Goal: Task Accomplishment & Management: Complete application form

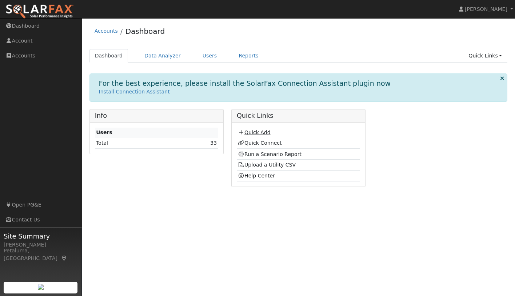
click at [260, 133] on link "Quick Add" at bounding box center [254, 132] width 32 height 6
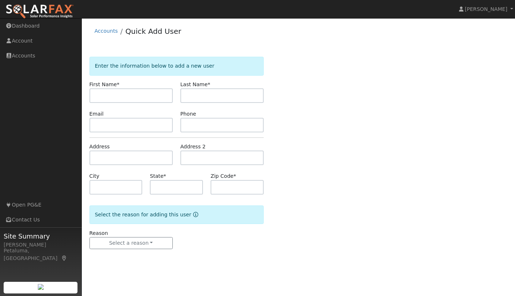
click at [128, 94] on input "text" at bounding box center [130, 95] width 83 height 15
type input "[PERSON_NAME]"
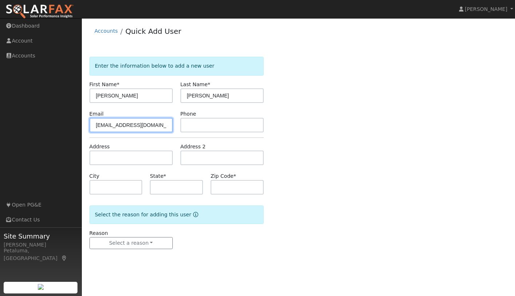
type input "[EMAIL_ADDRESS][DOMAIN_NAME]"
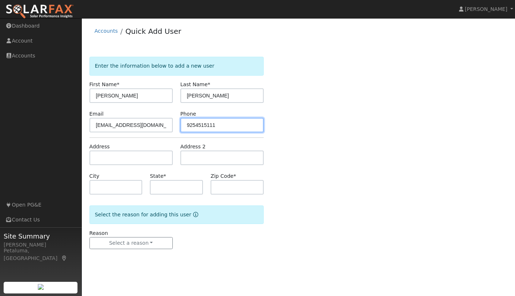
type input "9254515111"
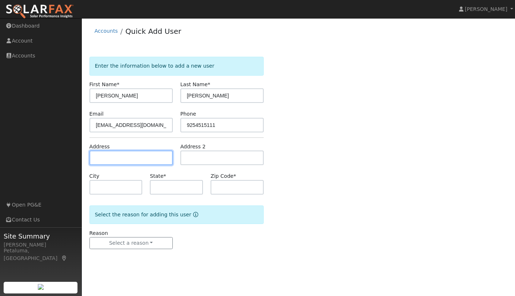
click at [105, 153] on input "text" at bounding box center [130, 157] width 83 height 15
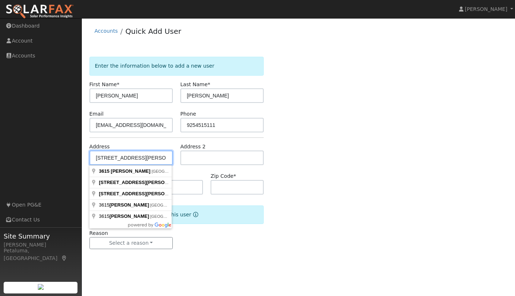
type input "[STREET_ADDRESS][PERSON_NAME]"
type input "Petaluma"
type input "CA"
type input "94952"
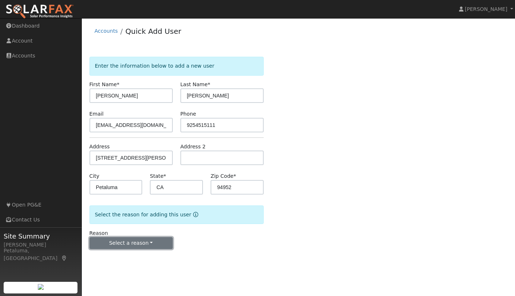
click at [153, 243] on button "Select a reason" at bounding box center [130, 243] width 83 height 12
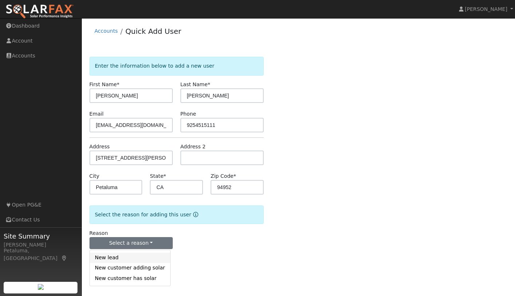
click at [107, 259] on link "New lead" at bounding box center [130, 258] width 80 height 10
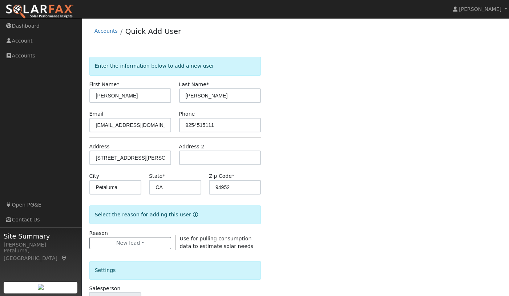
scroll to position [109, 0]
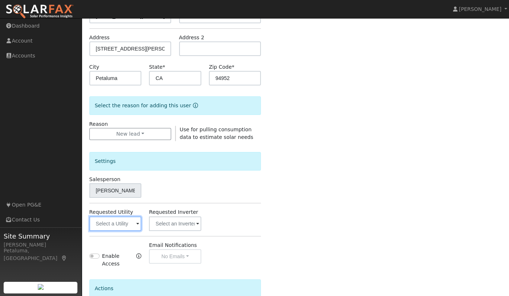
click at [125, 225] on input "text" at bounding box center [115, 223] width 52 height 15
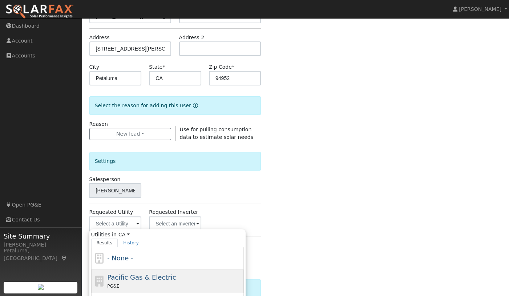
click at [133, 274] on span "Pacific Gas & Electric" at bounding box center [141, 277] width 69 height 8
type input "Pacific Gas & Electric"
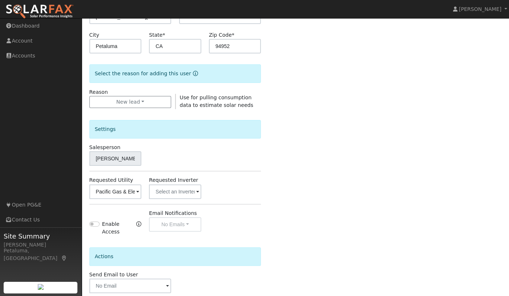
scroll to position [174, 0]
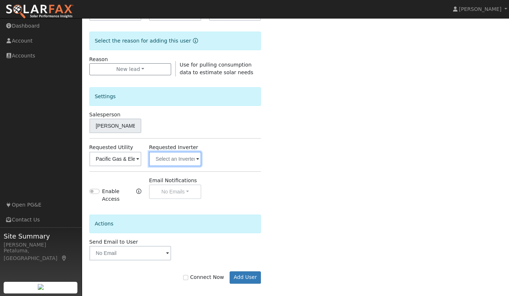
click at [186, 156] on input "text" at bounding box center [175, 159] width 52 height 15
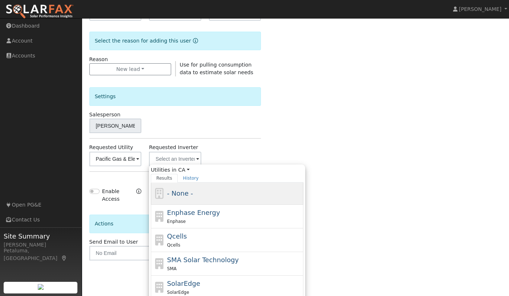
click at [207, 195] on div "- None -" at bounding box center [234, 193] width 135 height 10
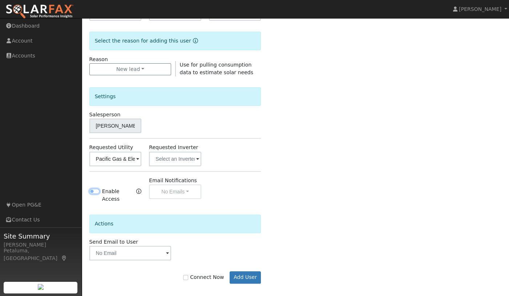
click at [96, 189] on input "Enable Access" at bounding box center [94, 191] width 10 height 5
checkbox input "true"
click at [173, 188] on button "No Emails" at bounding box center [175, 191] width 52 height 15
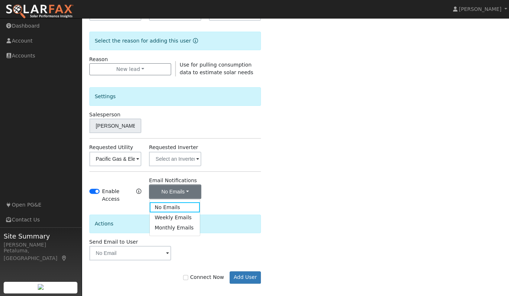
click at [242, 205] on div "Actions" at bounding box center [175, 220] width 180 height 35
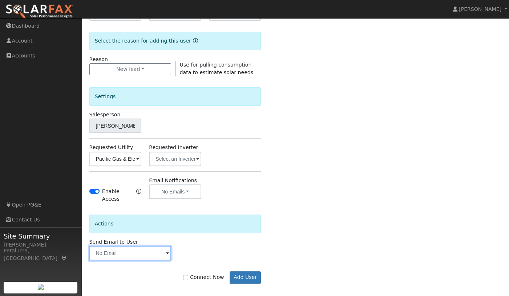
click at [130, 250] on input "text" at bounding box center [130, 253] width 82 height 15
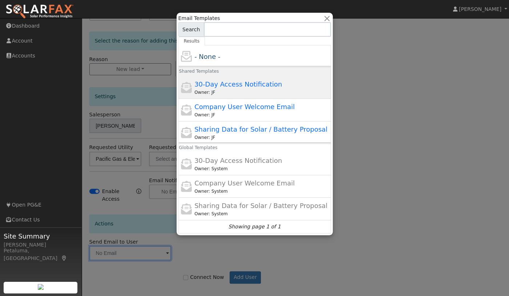
click at [232, 84] on span "30-Day Access Notification" at bounding box center [238, 84] width 88 height 8
type input "30-Day Access Notification"
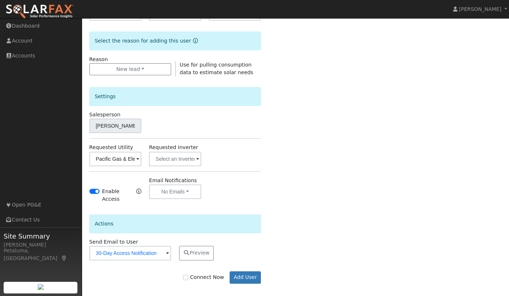
drag, startPoint x: 197, startPoint y: 271, endPoint x: 215, endPoint y: 273, distance: 18.3
click at [197, 273] on label "Connect Now" at bounding box center [203, 277] width 41 height 8
click at [188, 275] on input "Connect Now" at bounding box center [185, 277] width 5 height 5
checkbox input "true"
click at [256, 271] on button "Add User" at bounding box center [246, 277] width 32 height 12
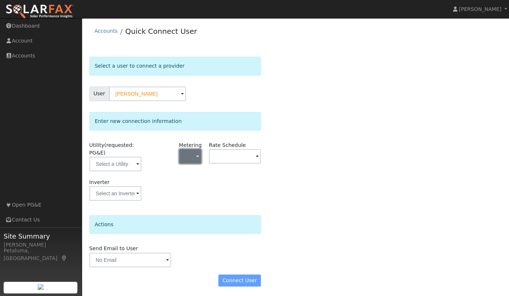
click at [187, 155] on button "button" at bounding box center [190, 156] width 22 height 15
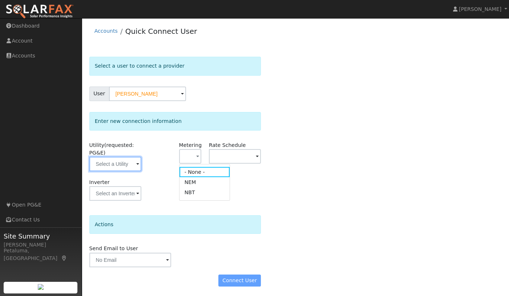
click at [118, 167] on input "text" at bounding box center [115, 164] width 52 height 15
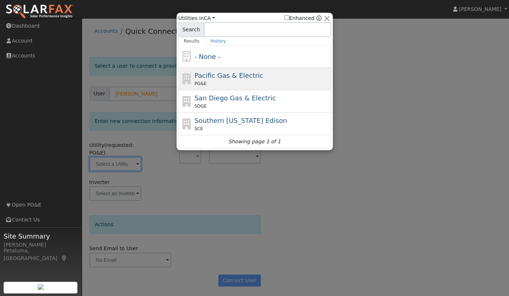
click at [241, 76] on span "Pacific Gas & Electric" at bounding box center [228, 76] width 69 height 8
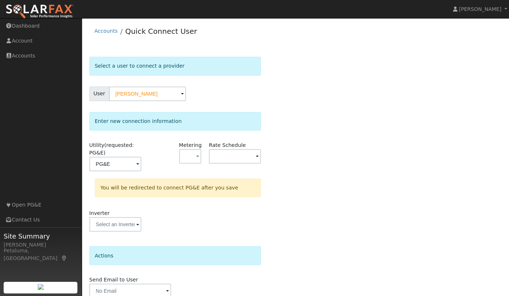
type input "PG&E"
click at [198, 157] on span "button" at bounding box center [197, 157] width 3 height 8
click at [202, 180] on link "NEM" at bounding box center [205, 182] width 51 height 10
drag, startPoint x: 248, startPoint y: 141, endPoint x: 244, endPoint y: 149, distance: 8.5
click at [247, 141] on div "Rate Schedule" at bounding box center [235, 159] width 60 height 37
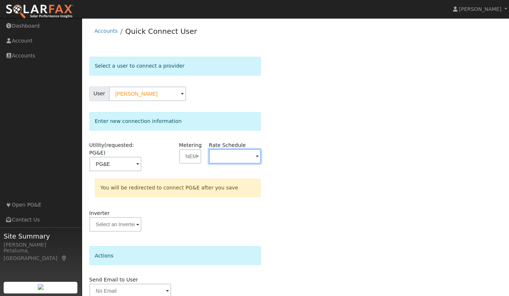
click at [243, 154] on input "text" at bounding box center [235, 156] width 52 height 15
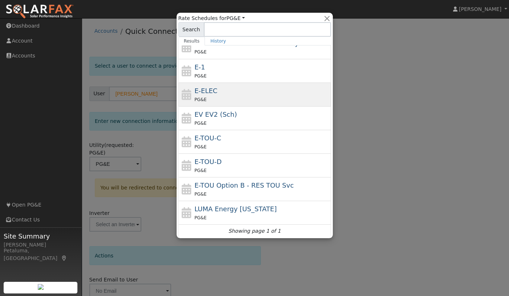
scroll to position [104, 0]
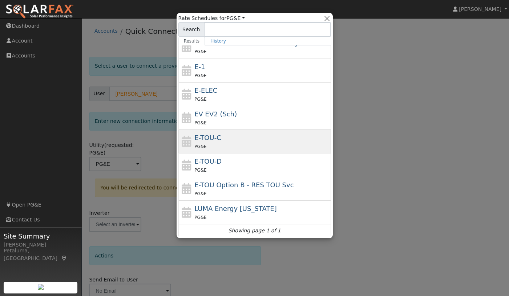
click at [237, 133] on div "E-TOU-C PG&E" at bounding box center [261, 141] width 135 height 17
type input "E-TOU-C"
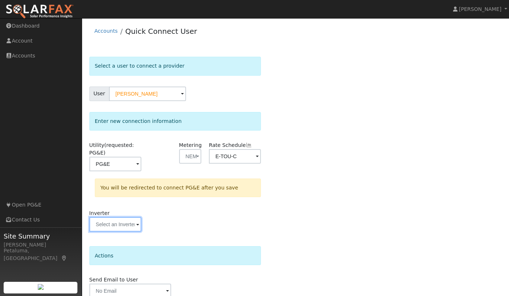
click at [126, 223] on input "text" at bounding box center [115, 224] width 52 height 15
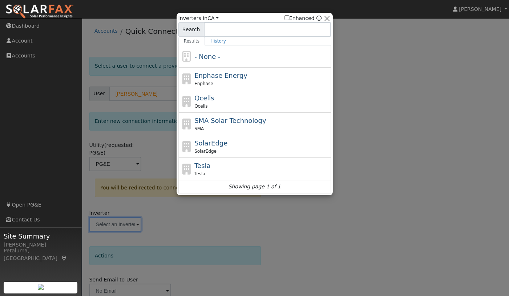
click at [384, 82] on div at bounding box center [254, 148] width 509 height 296
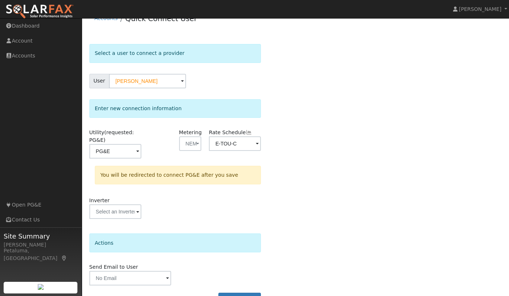
scroll to position [32, 0]
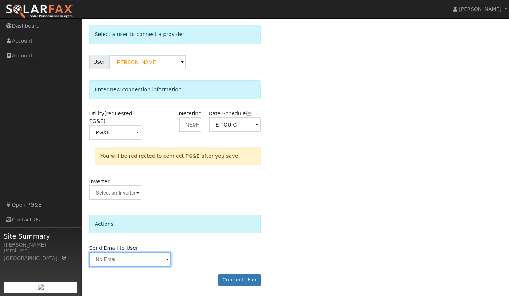
click at [137, 253] on input "text" at bounding box center [130, 259] width 82 height 15
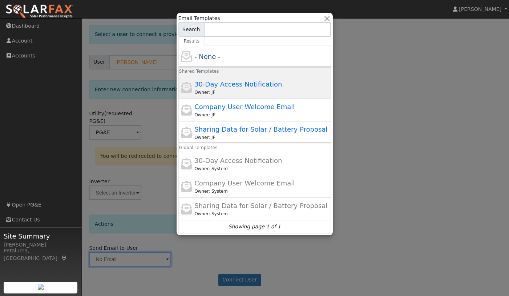
click at [224, 81] on span "30-Day Access Notification" at bounding box center [238, 84] width 88 height 8
type input "30-Day Access Notification"
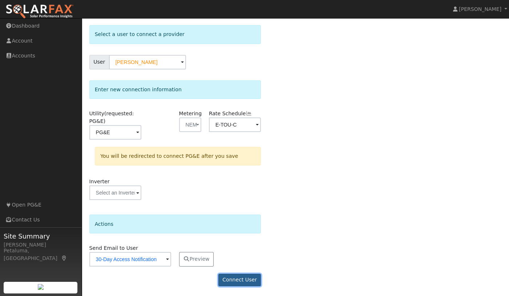
click at [245, 278] on button "Connect User" at bounding box center [239, 280] width 43 height 12
